Goal: Find specific page/section

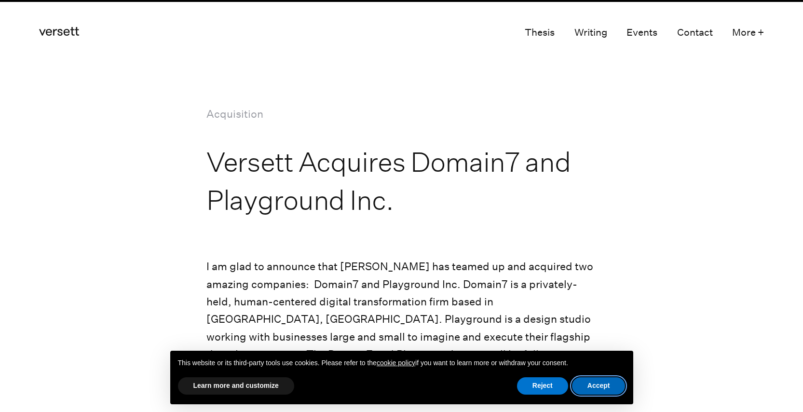
click at [600, 386] on button "Accept" at bounding box center [599, 385] width 54 height 17
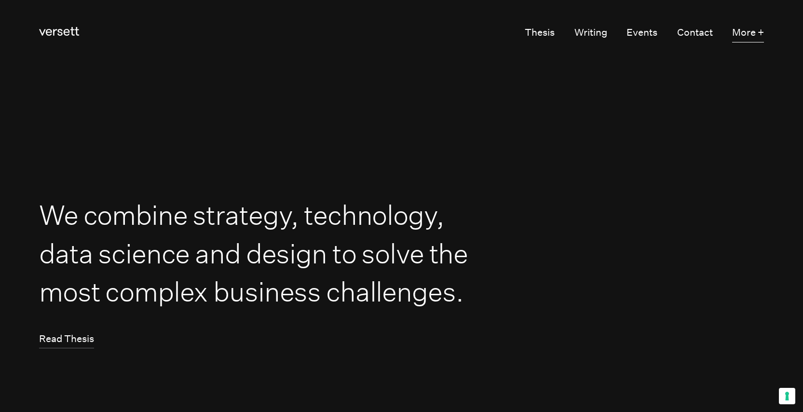
click at [745, 34] on button "More +" at bounding box center [748, 33] width 32 height 18
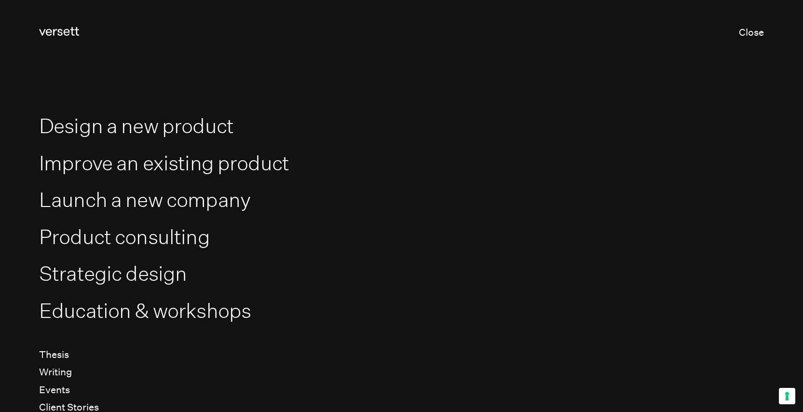
scroll to position [113, 0]
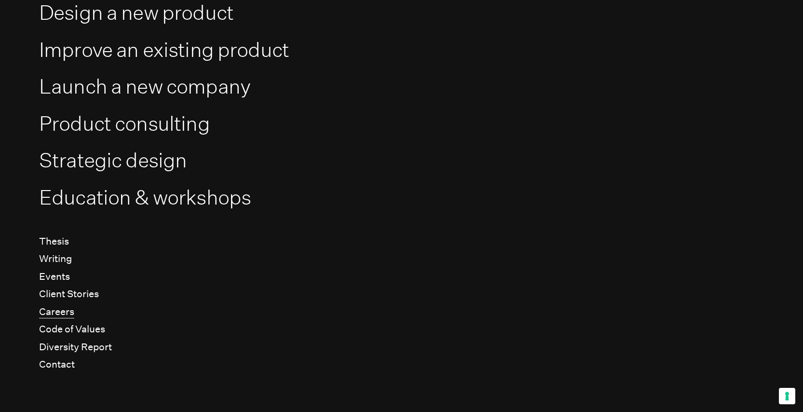
click at [63, 311] on link "Careers" at bounding box center [56, 312] width 35 height 13
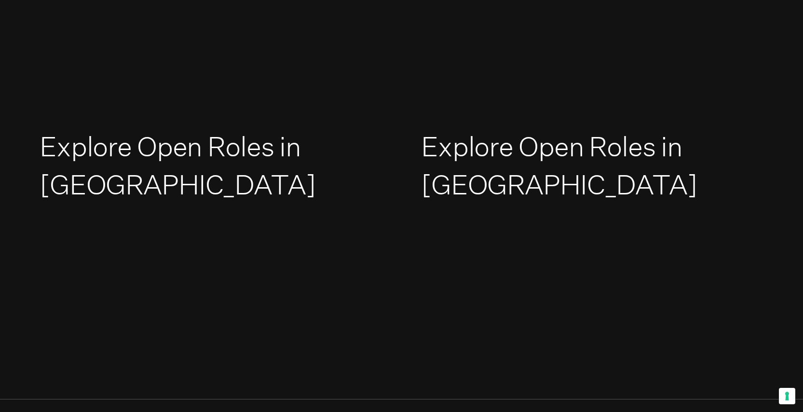
scroll to position [1438, 0]
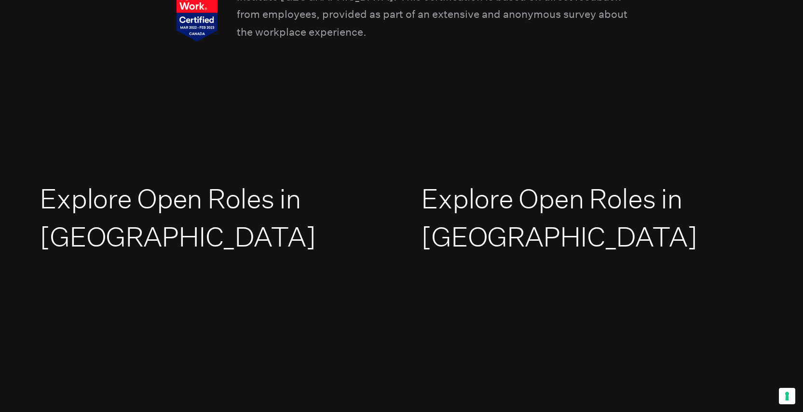
click at [145, 198] on link "Explore Open Roles in North America" at bounding box center [178, 217] width 276 height 71
click at [449, 202] on link "Explore Open Roles in Europe" at bounding box center [559, 217] width 276 height 71
